Goal: Find specific page/section: Find specific page/section

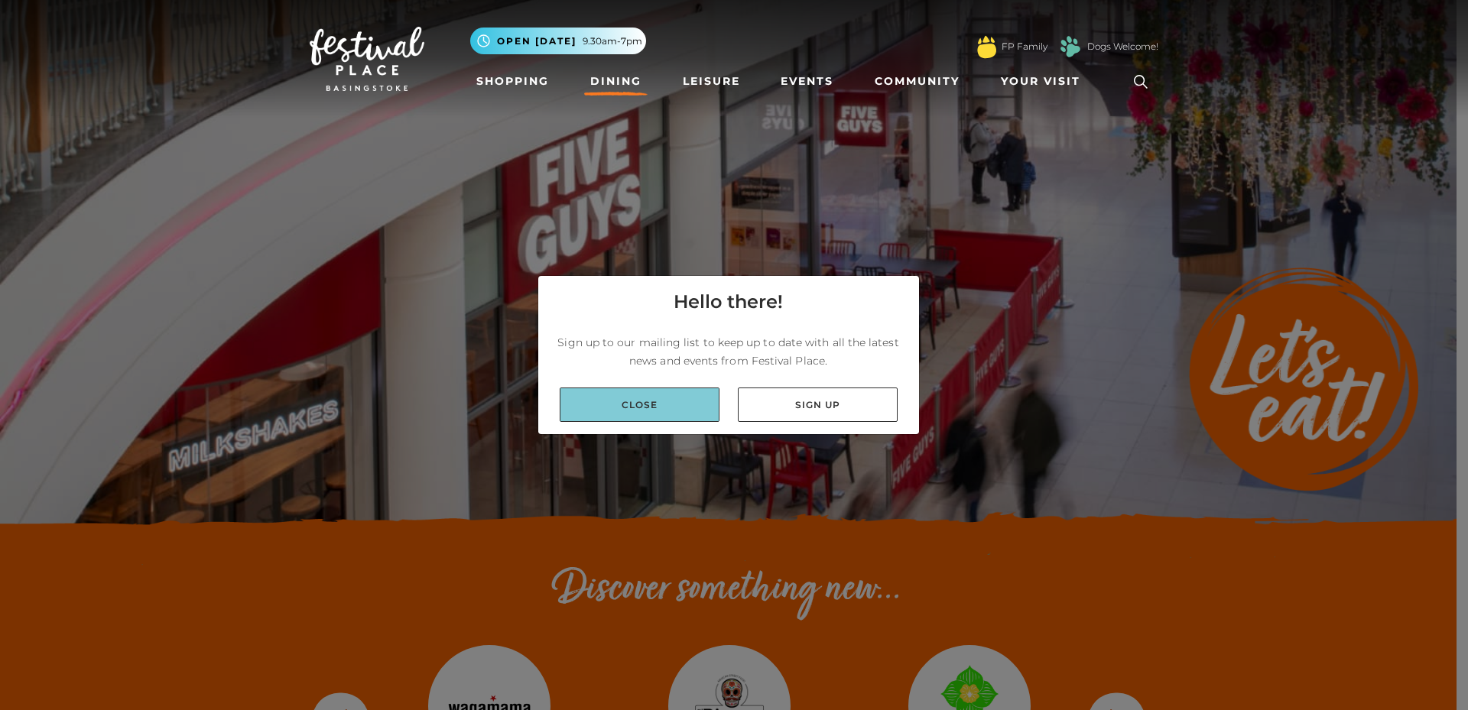
click at [683, 414] on link "Close" at bounding box center [639, 405] width 160 height 34
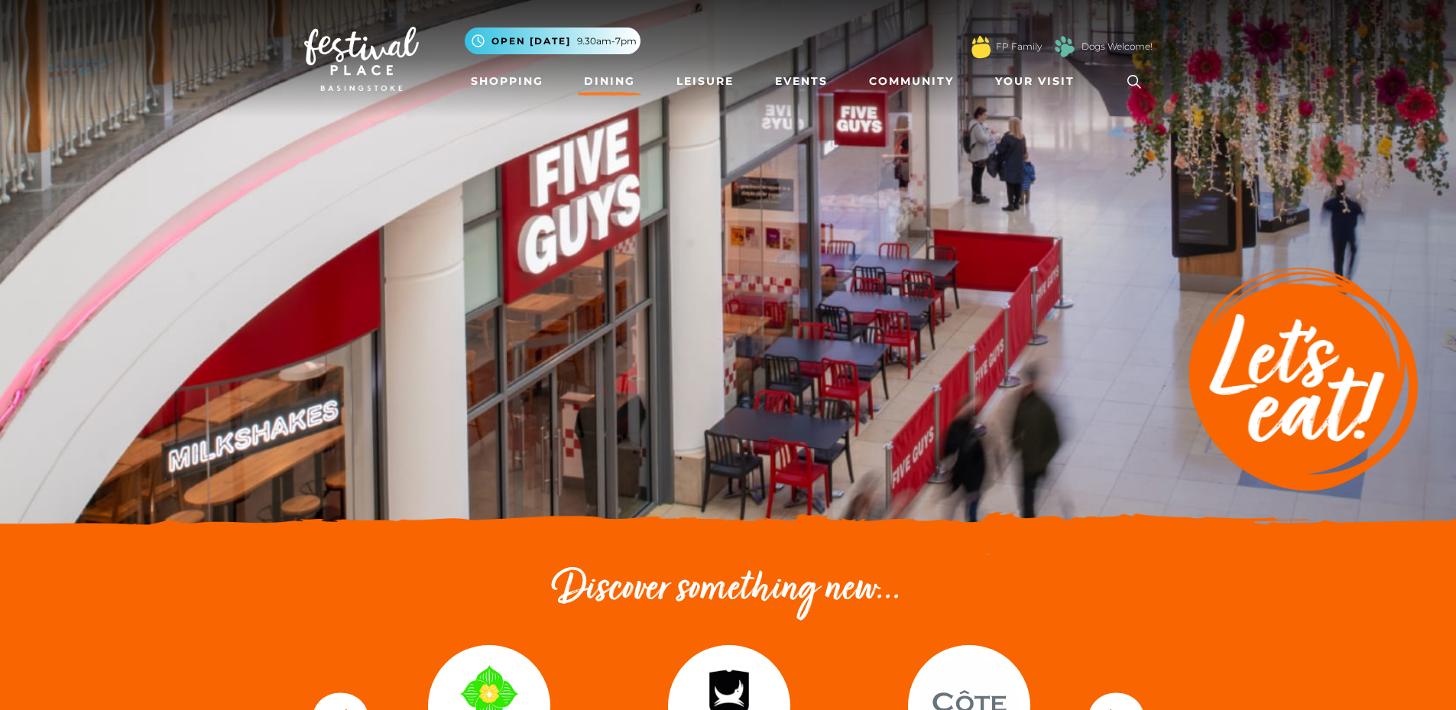
click at [1132, 73] on icon at bounding box center [1134, 81] width 23 height 23
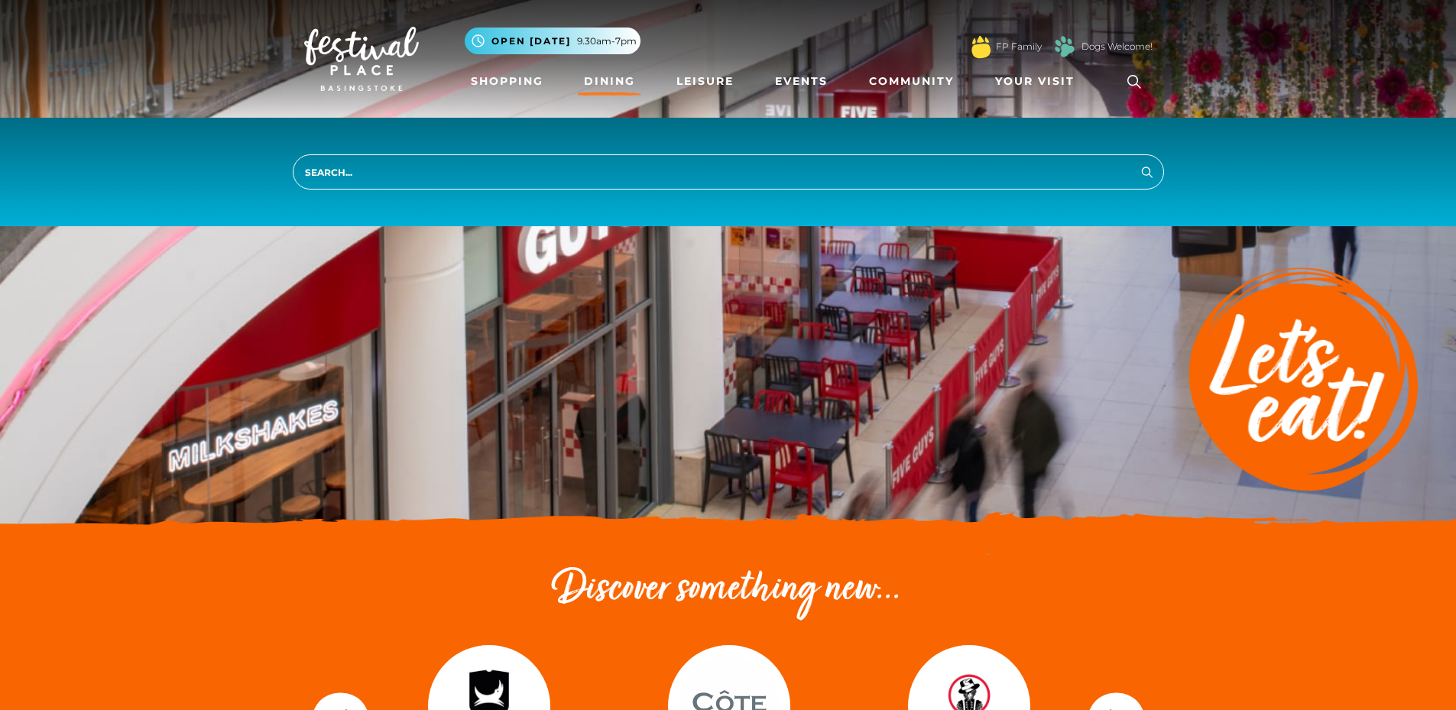
click at [345, 170] on input "search" at bounding box center [728, 171] width 871 height 35
type input "ask"
click at [1138, 162] on button "Search" at bounding box center [1147, 171] width 18 height 19
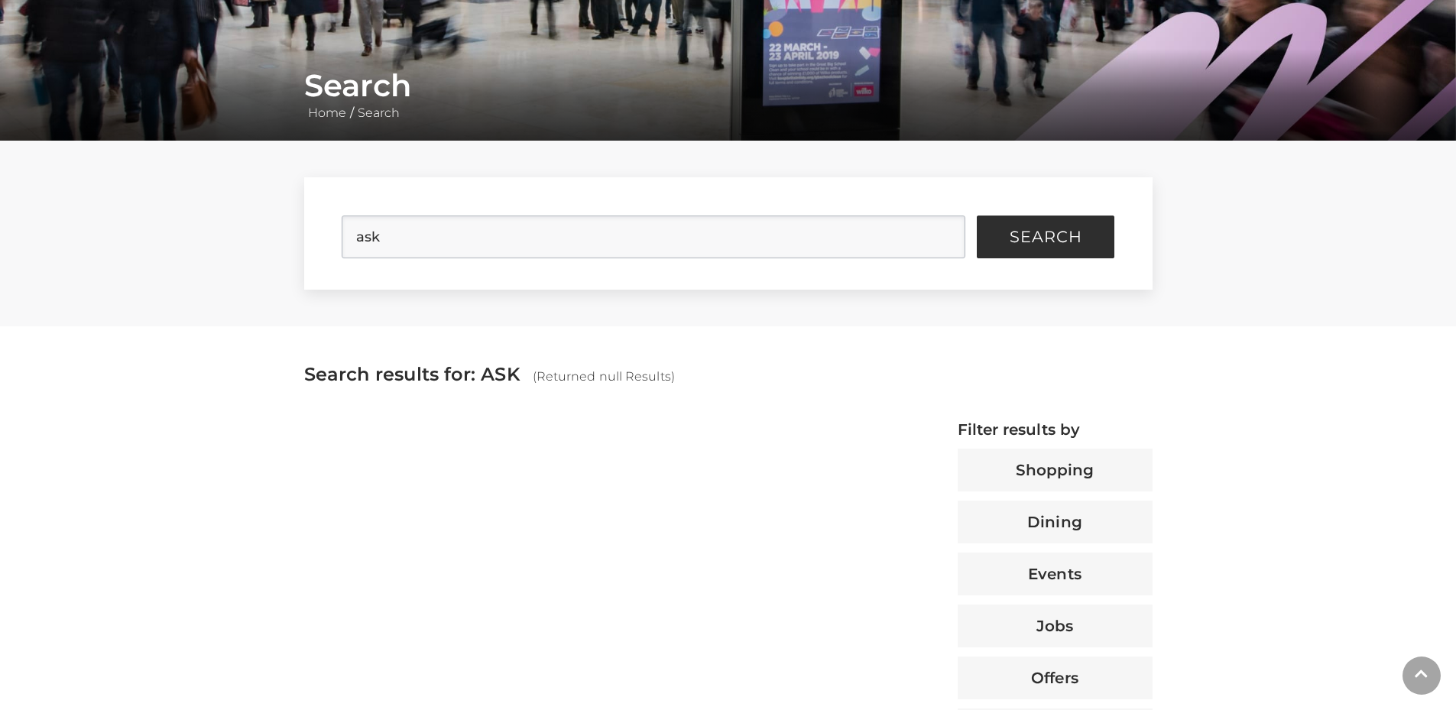
scroll to position [306, 0]
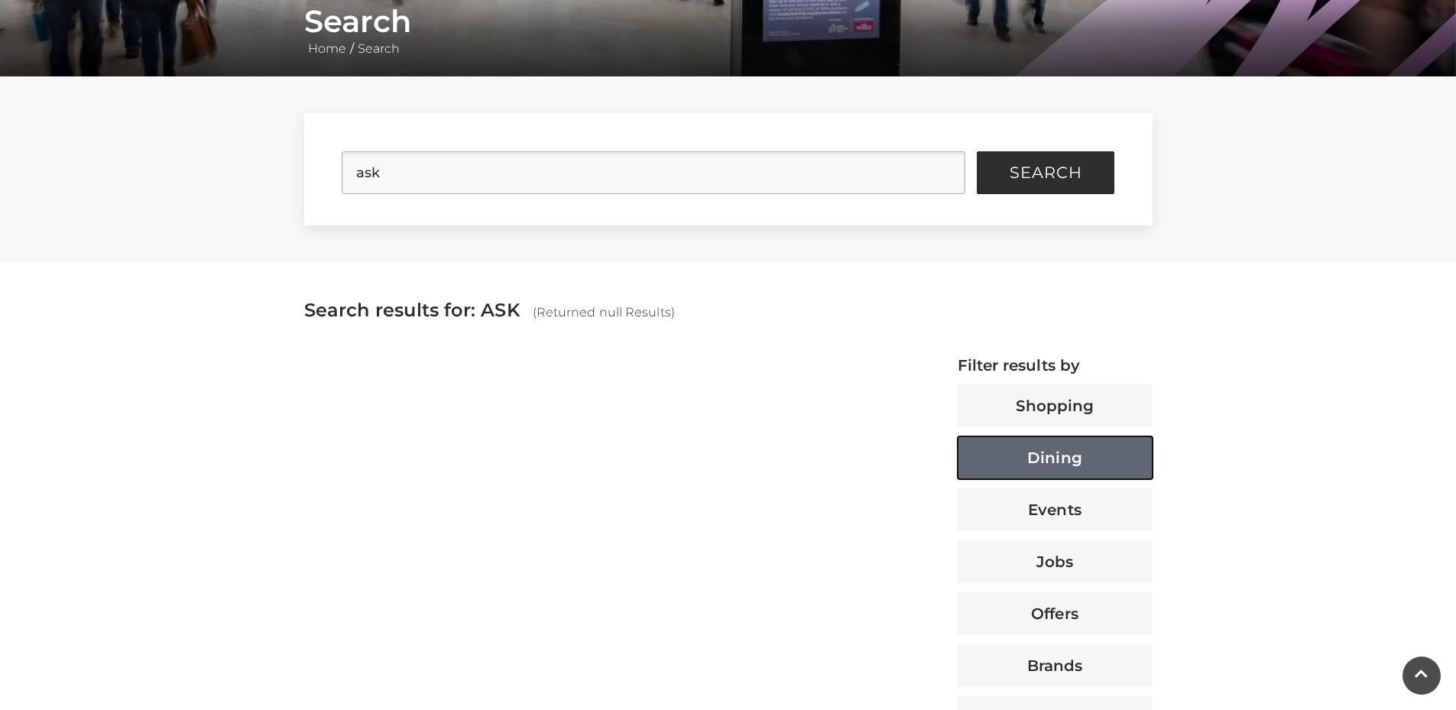
click at [1069, 449] on button "Dining" at bounding box center [1055, 457] width 195 height 43
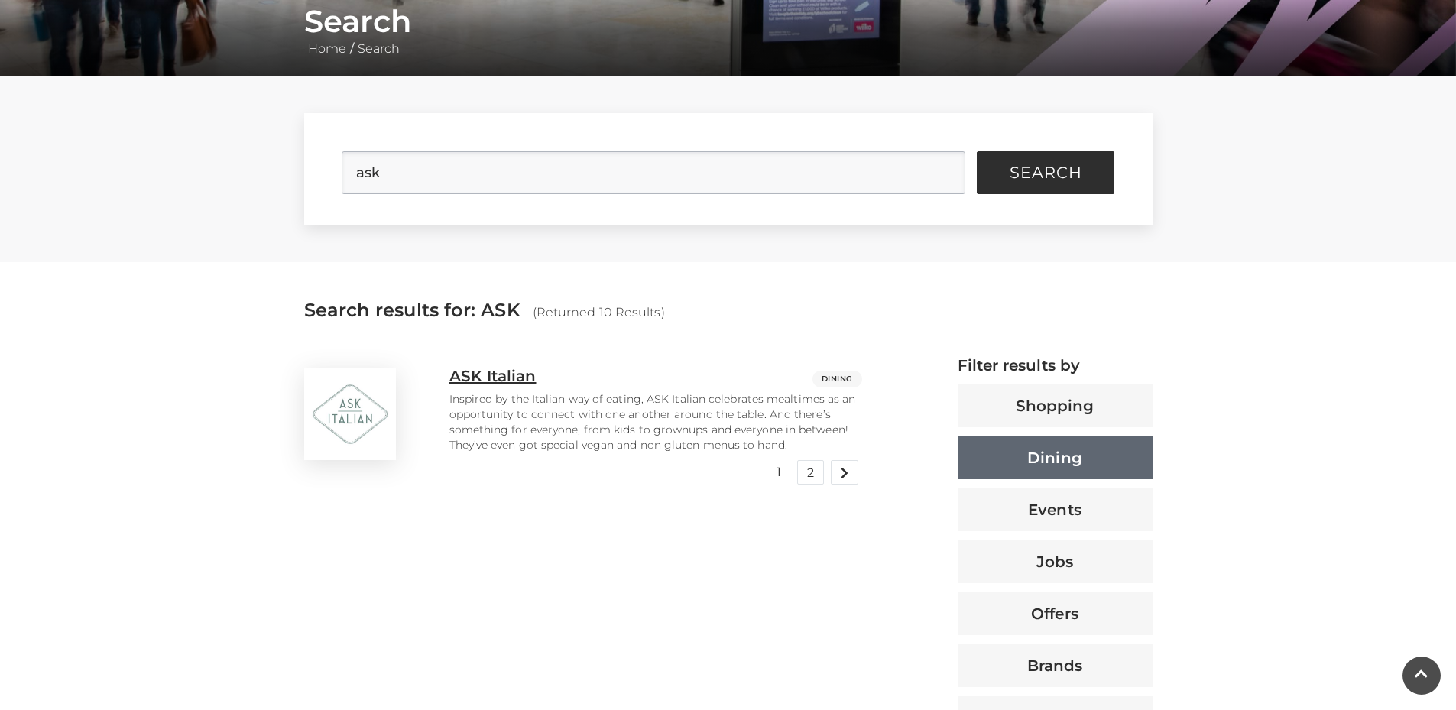
click at [504, 375] on h3 "ASK Italian" at bounding box center [492, 376] width 87 height 18
